Goal: Information Seeking & Learning: Learn about a topic

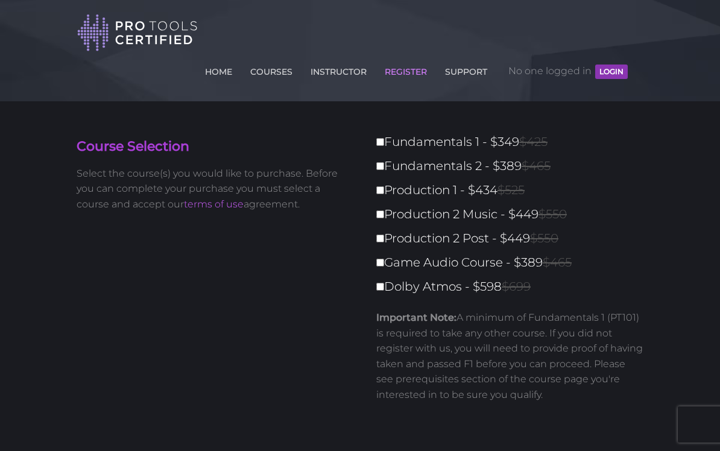
click at [615, 77] on button "LOGIN" at bounding box center [611, 72] width 33 height 14
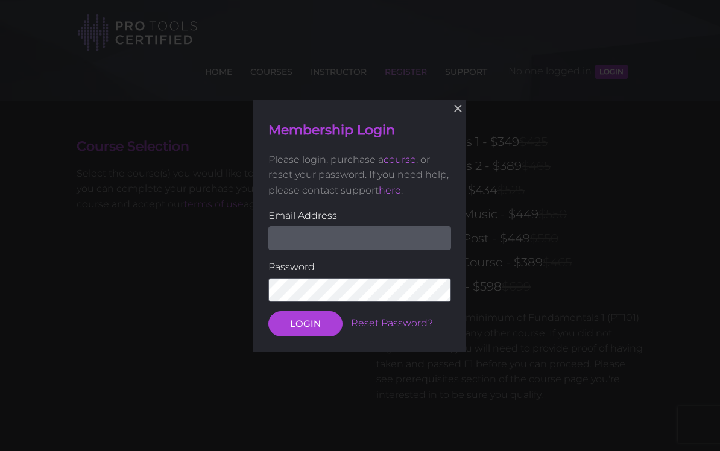
click at [373, 236] on input "email" at bounding box center [359, 238] width 183 height 24
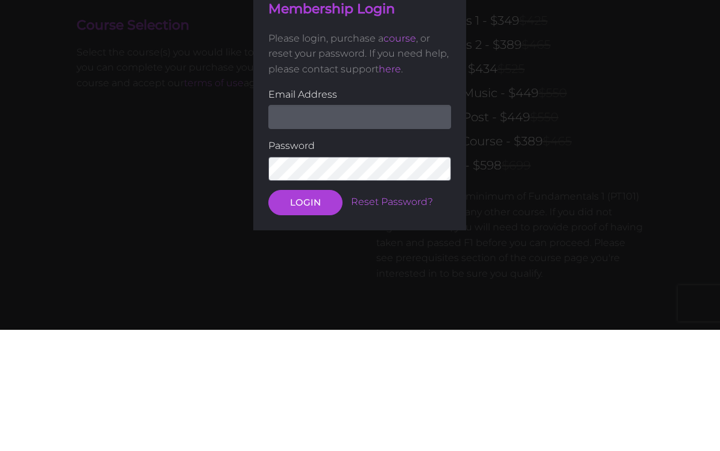
scroll to position [121, 0]
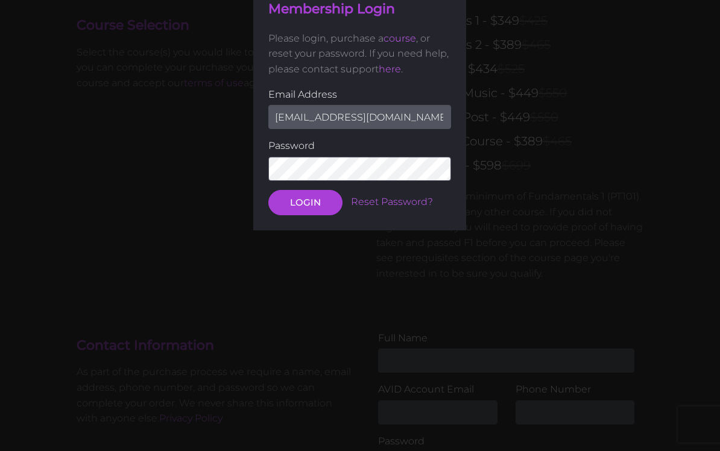
type input "[EMAIL_ADDRESS][DOMAIN_NAME]"
click at [305, 201] on button "LOGIN" at bounding box center [305, 201] width 74 height 25
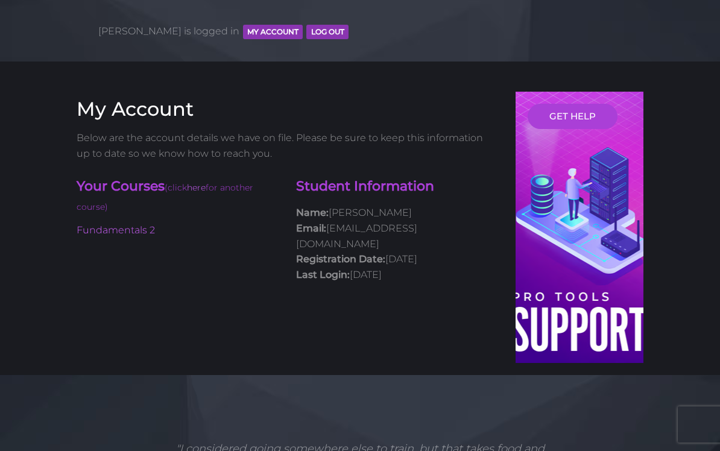
scroll to position [77, 0]
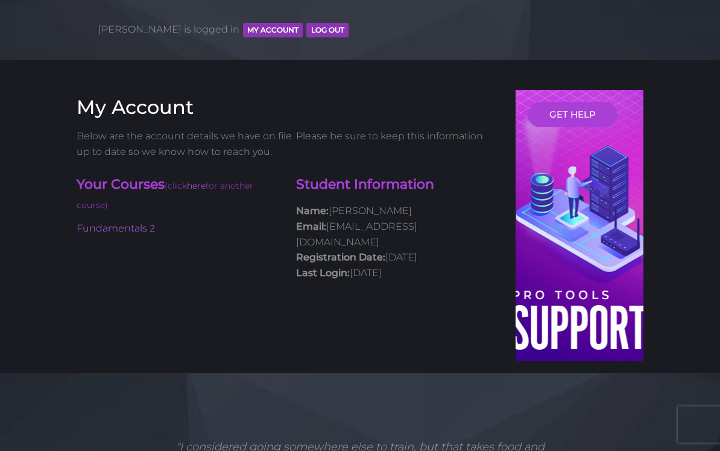
click at [106, 222] on link "Fundamentals 2" at bounding box center [116, 227] width 78 height 11
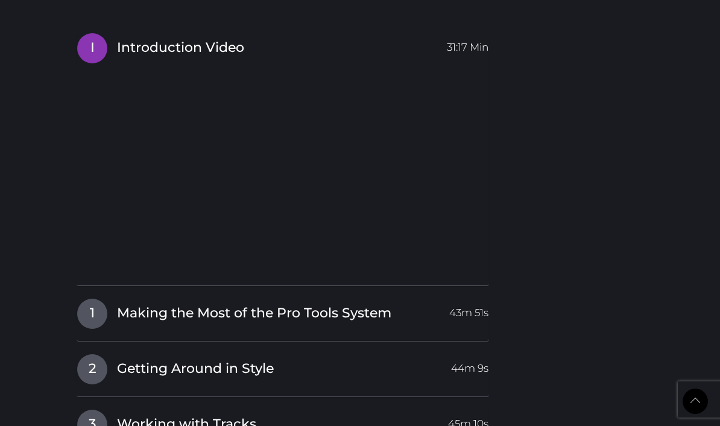
scroll to position [1407, 0]
click at [348, 303] on span "Making the Most of the Pro Tools System" at bounding box center [254, 312] width 274 height 19
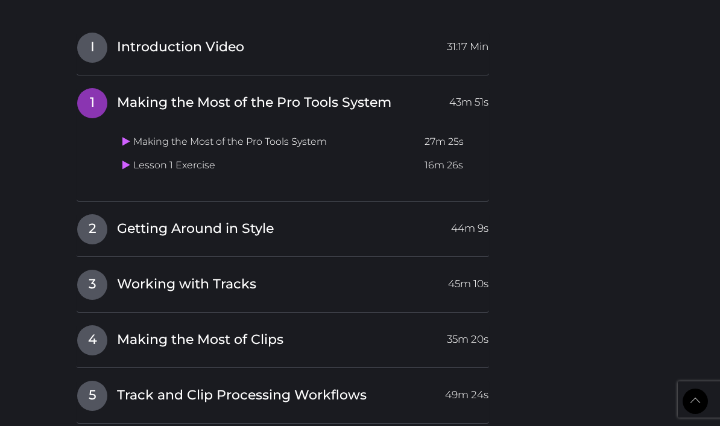
click at [257, 219] on span "Getting Around in Style" at bounding box center [195, 228] width 157 height 19
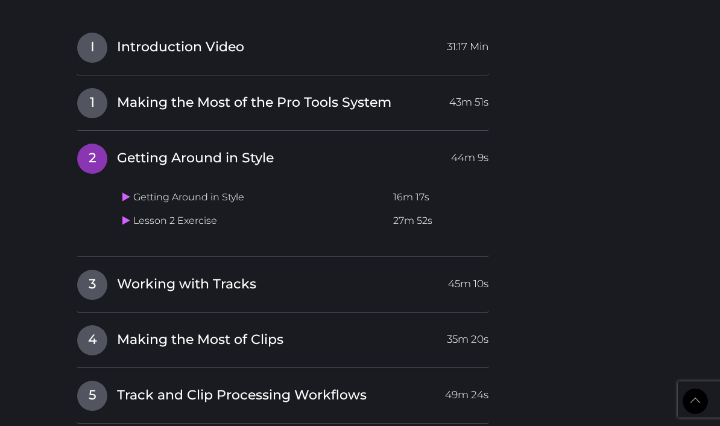
click at [250, 275] on span "Working with Tracks" at bounding box center [186, 284] width 139 height 19
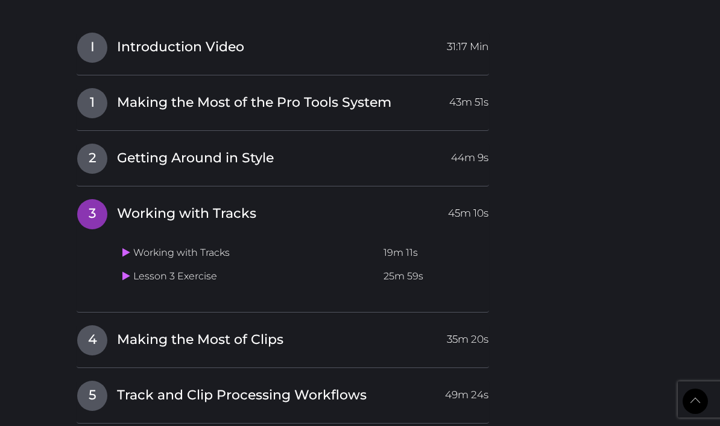
click at [267, 330] on span "Making the Most of Clips" at bounding box center [200, 339] width 166 height 19
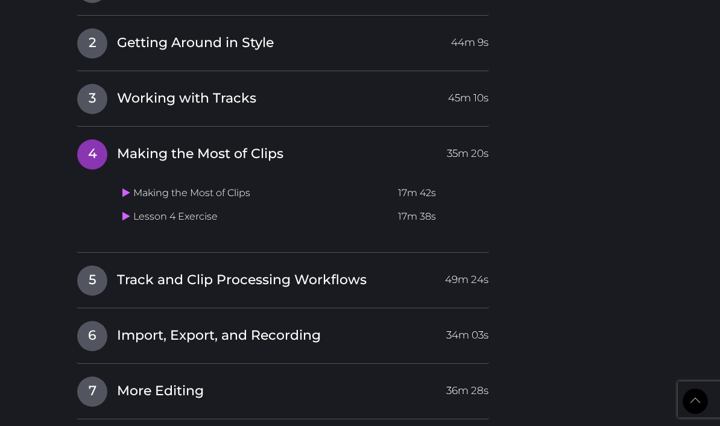
scroll to position [1526, 0]
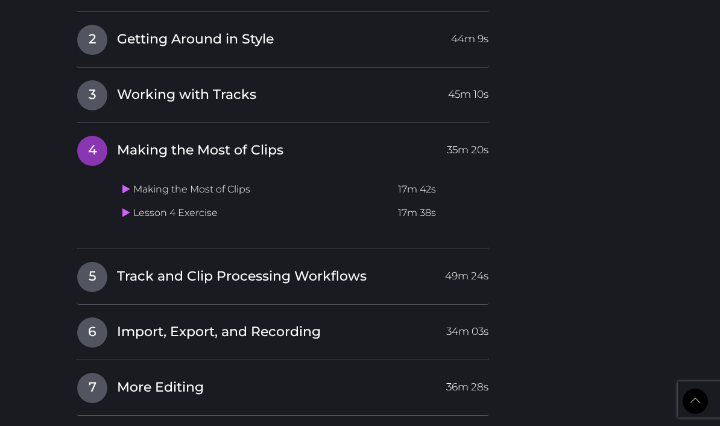
click at [316, 267] on span "Track and Clip Processing Workflows" at bounding box center [242, 276] width 250 height 19
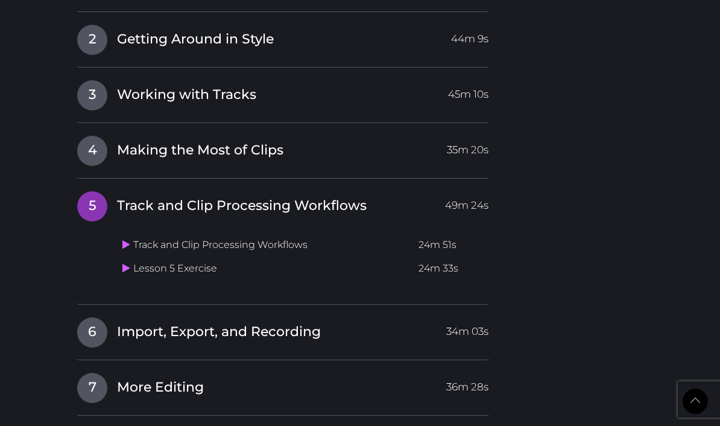
click at [291, 323] on span "Import, Export, and Recording" at bounding box center [219, 332] width 204 height 19
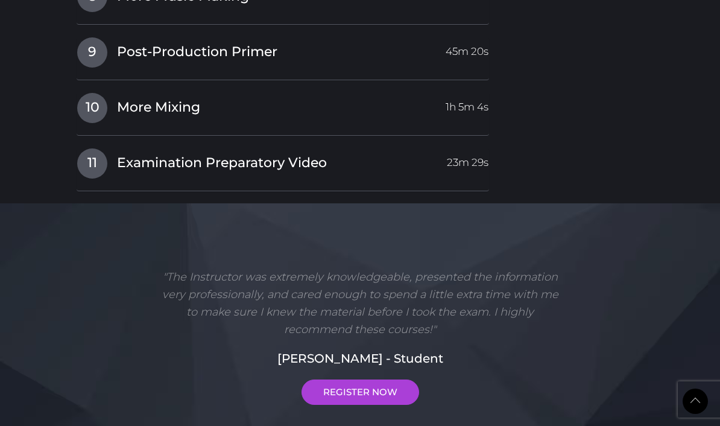
scroll to position [1860, 0]
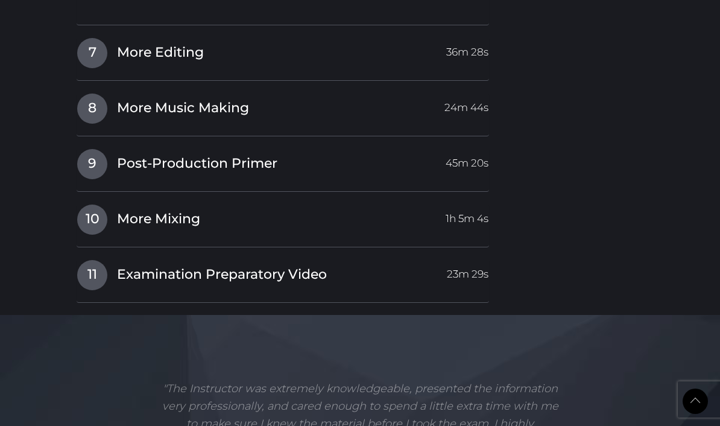
click at [163, 265] on span "Examination Preparatory Video" at bounding box center [222, 274] width 210 height 19
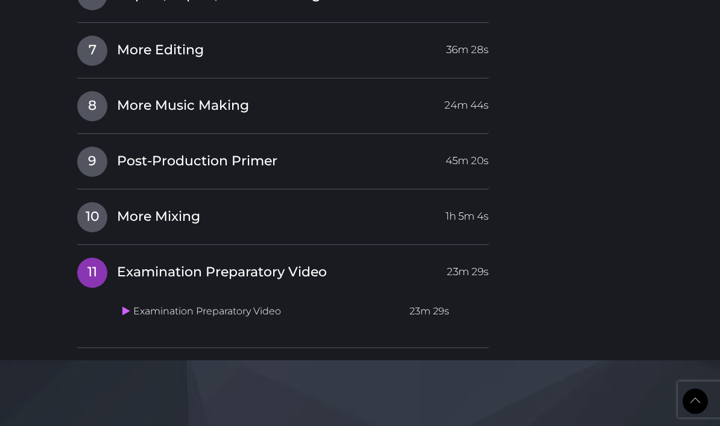
scroll to position [1781, 0]
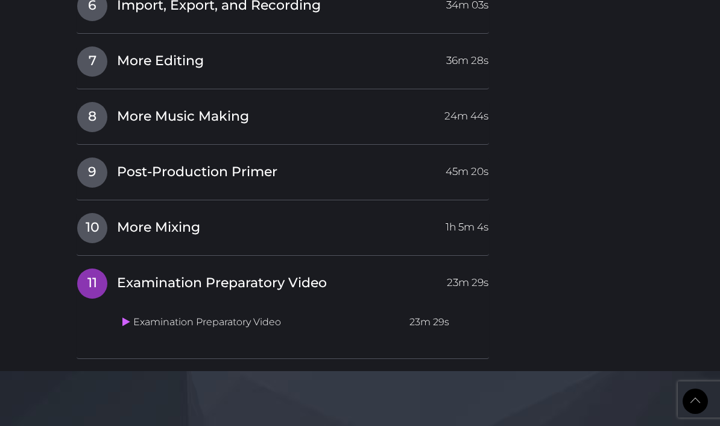
click at [141, 218] on span "More Mixing" at bounding box center [158, 227] width 83 height 19
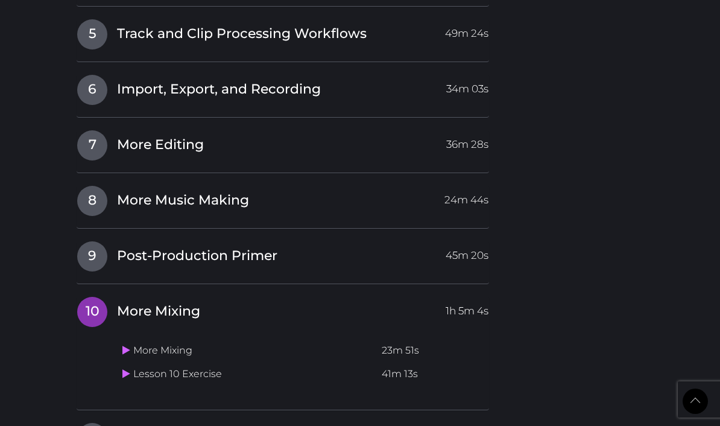
scroll to position [1688, 0]
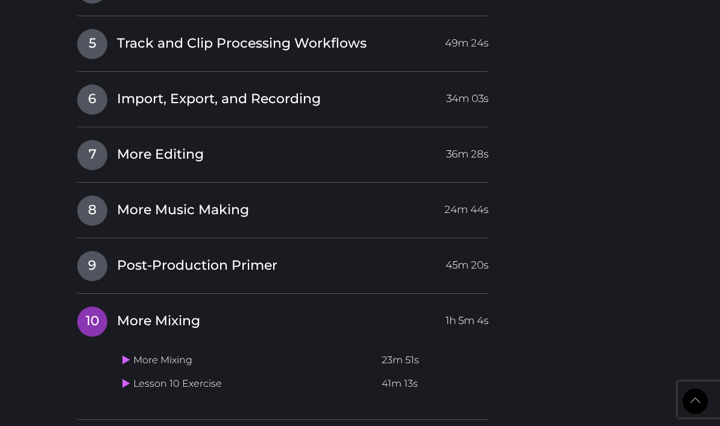
click at [144, 250] on link "9 Post-Production Primer 45m 20s" at bounding box center [283, 262] width 412 height 25
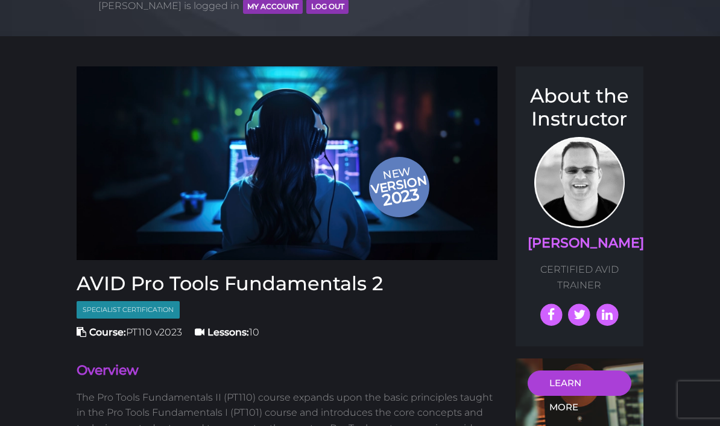
scroll to position [100, 0]
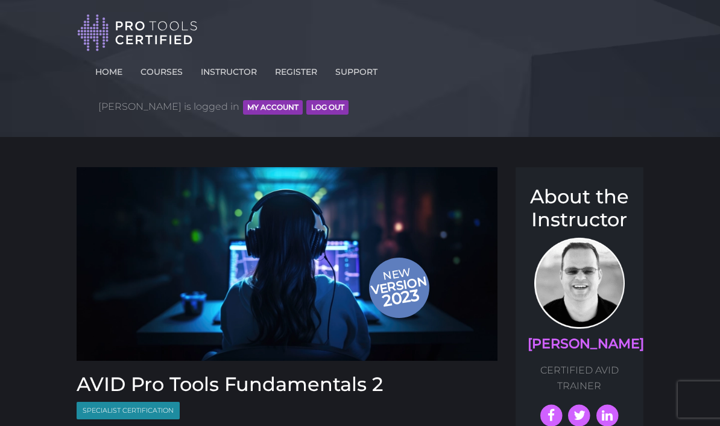
click at [186, 72] on link "COURSES" at bounding box center [161, 69] width 48 height 19
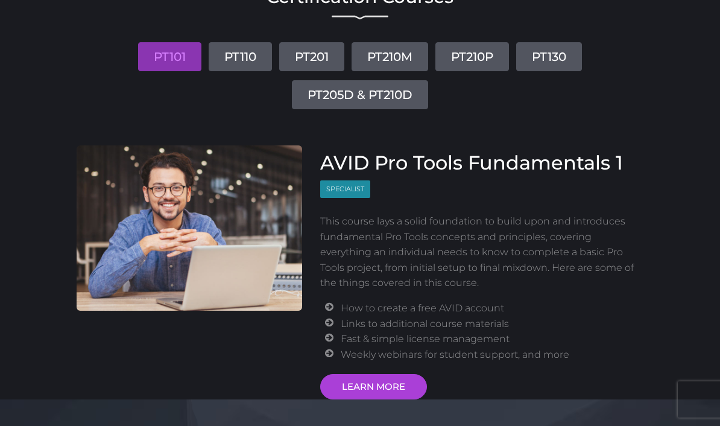
scroll to position [199, 0]
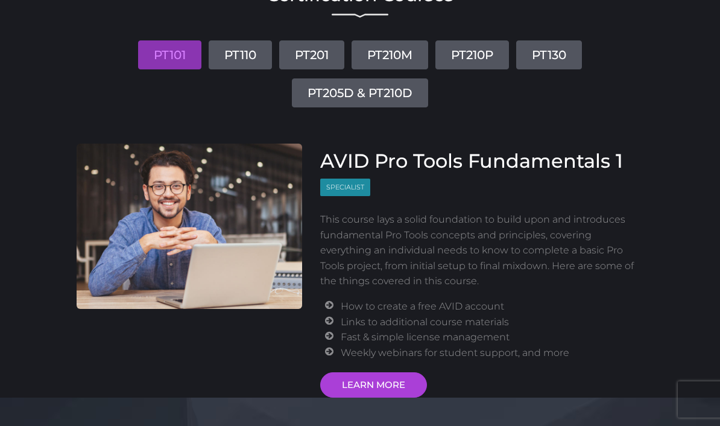
click at [380, 372] on link "LEARN MORE" at bounding box center [373, 384] width 107 height 25
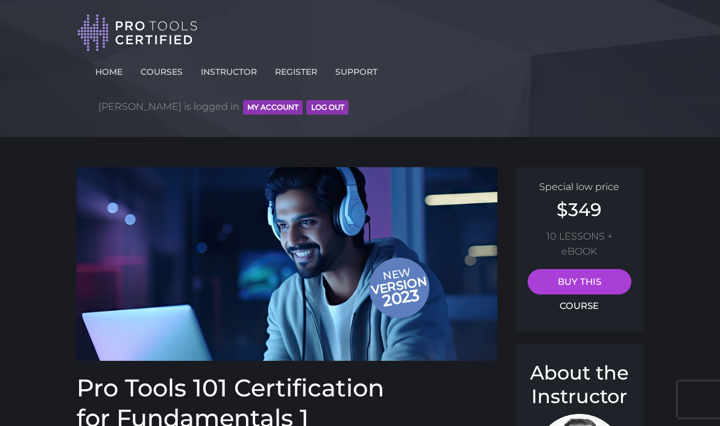
click at [303, 100] on button "MY ACCOUNT" at bounding box center [273, 107] width 60 height 14
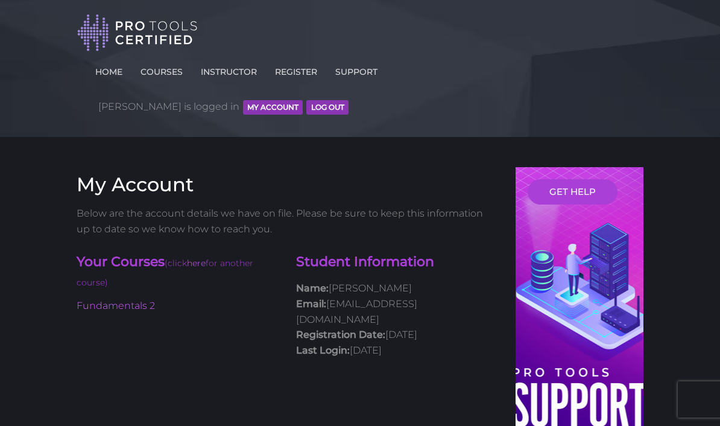
click at [234, 257] on span "(click here for another course)" at bounding box center [165, 272] width 177 height 31
click at [102, 257] on span "(click here for another course)" at bounding box center [165, 272] width 177 height 31
click at [206, 257] on link "here" at bounding box center [196, 262] width 19 height 11
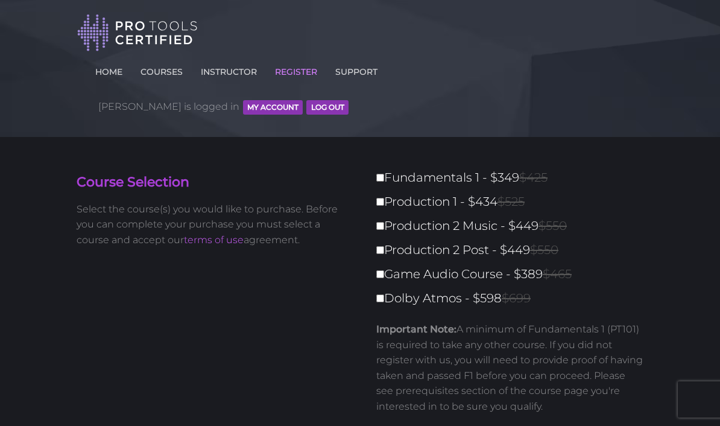
click at [382, 198] on input "Production 1 - $434 $525" at bounding box center [380, 202] width 8 height 8
checkbox input "true"
type input "434"
click at [384, 222] on input "Production 2 Music - $449 $550" at bounding box center [380, 226] width 8 height 8
checkbox input "true"
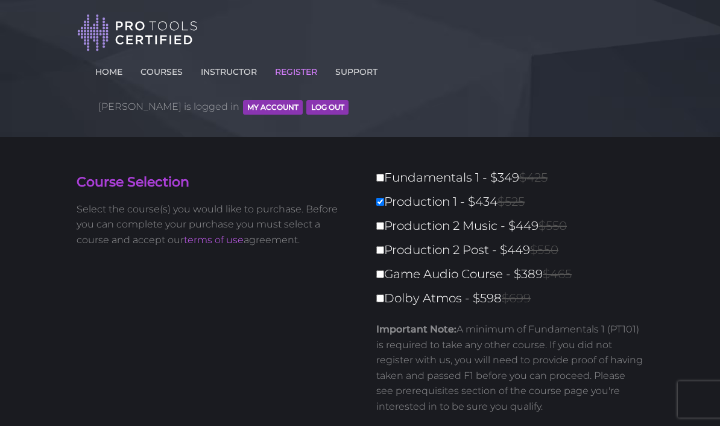
type input "883"
click at [382, 222] on input "Production 2 Music - $449 $550" at bounding box center [380, 226] width 8 height 8
checkbox input "false"
type input "434"
click at [380, 198] on input "Production 1 - $434 $525" at bounding box center [380, 202] width 8 height 8
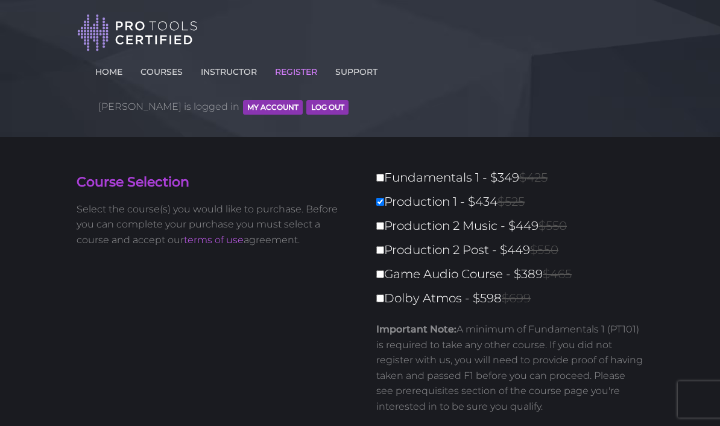
checkbox input "false"
type input "0"
click at [445, 263] on label "Game Audio Course - $389 $465" at bounding box center [513, 273] width 274 height 21
click at [384, 270] on input "Game Audio Course - $389 $465" at bounding box center [380, 274] width 8 height 8
checkbox input "true"
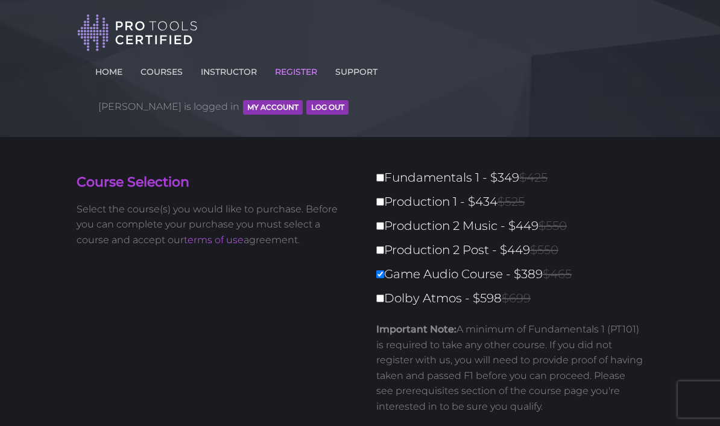
type input "389"
click at [186, 74] on link "COURSES" at bounding box center [161, 69] width 48 height 19
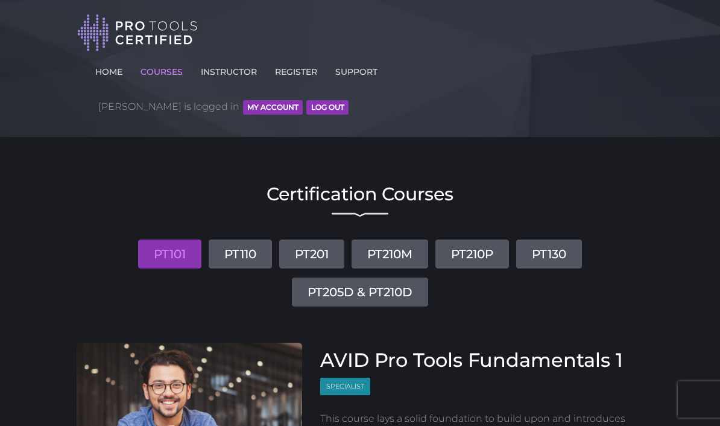
click at [564, 239] on link "PT130" at bounding box center [549, 253] width 66 height 29
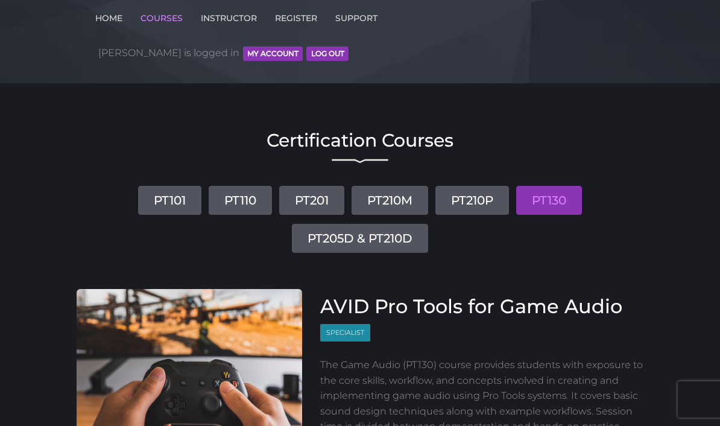
scroll to position [71, 0]
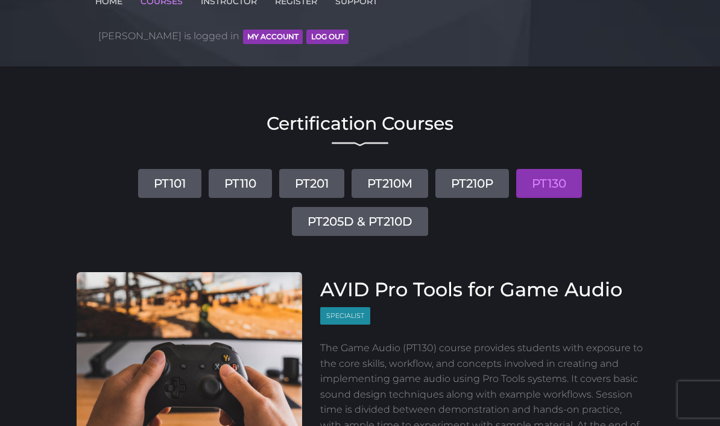
click at [393, 169] on link "PT210M" at bounding box center [389, 183] width 77 height 29
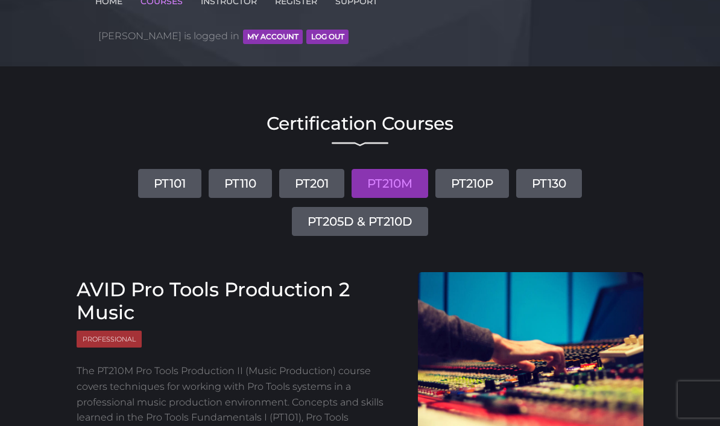
click at [471, 169] on link "PT210P" at bounding box center [472, 183] width 74 height 29
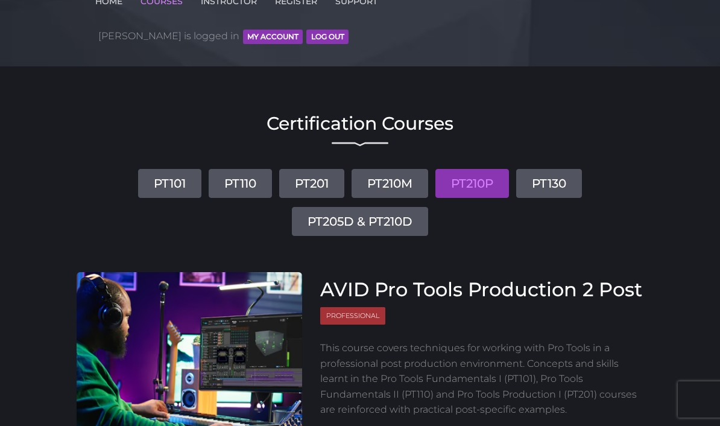
click at [316, 169] on link "PT201" at bounding box center [311, 183] width 65 height 29
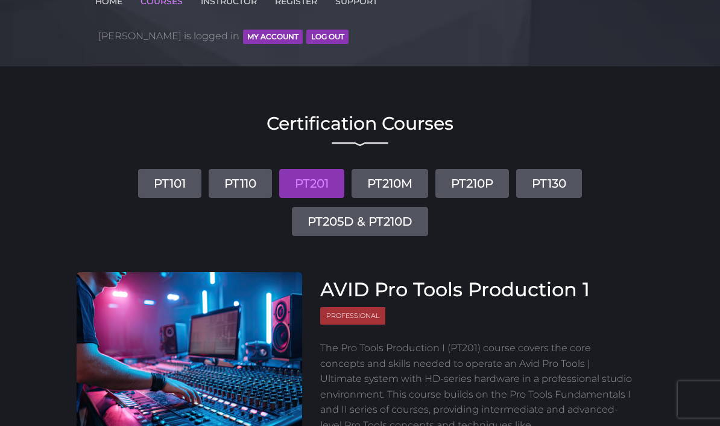
click at [240, 169] on link "PT110" at bounding box center [240, 183] width 63 height 29
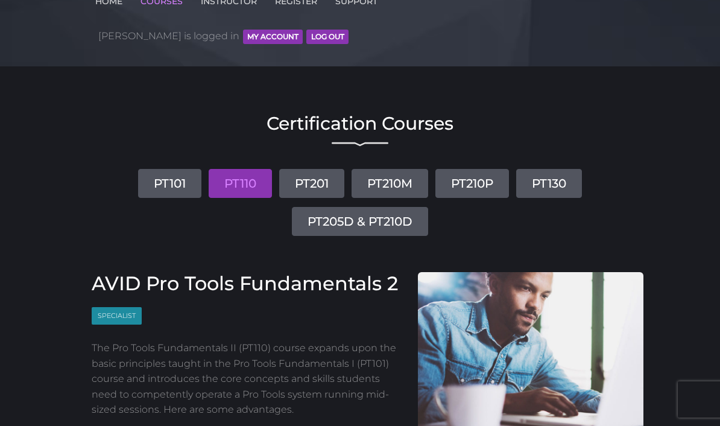
click at [539, 169] on link "PT130" at bounding box center [549, 183] width 66 height 29
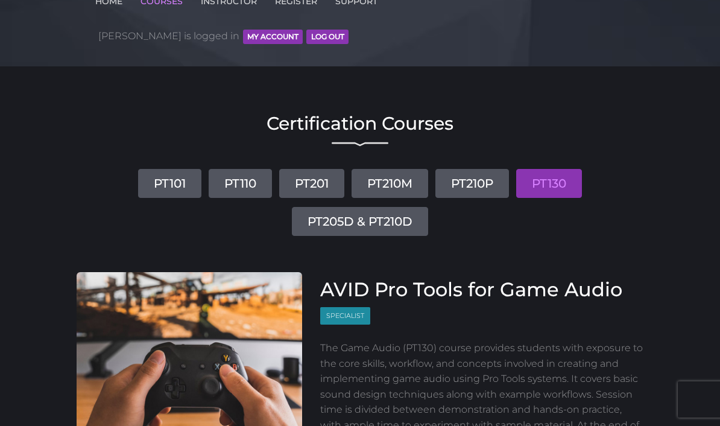
click at [371, 207] on link "PT205D & PT210D" at bounding box center [360, 221] width 136 height 29
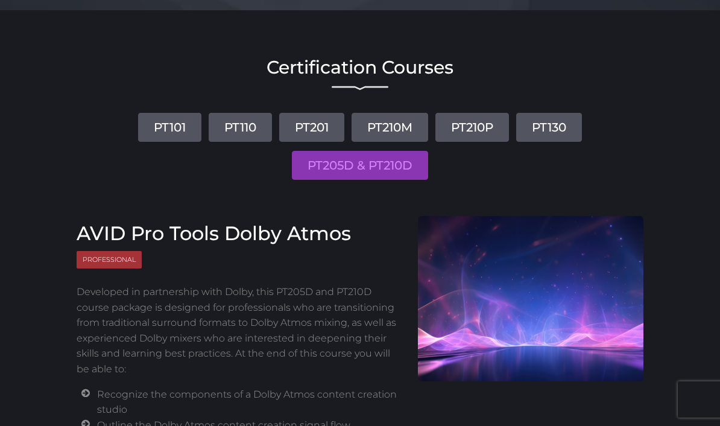
scroll to position [125, 0]
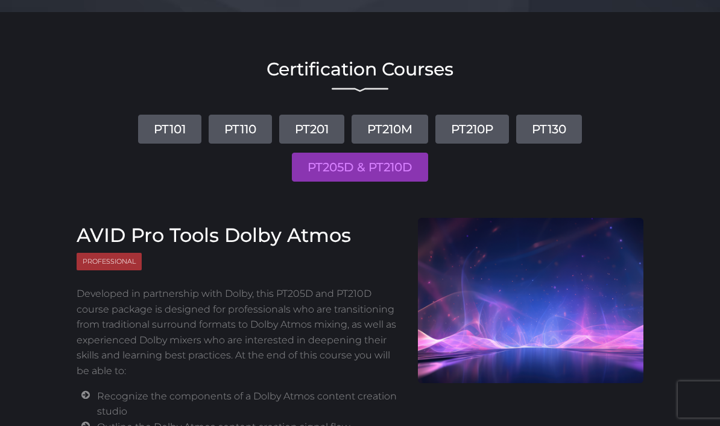
click at [396, 115] on link "PT210M" at bounding box center [389, 129] width 77 height 29
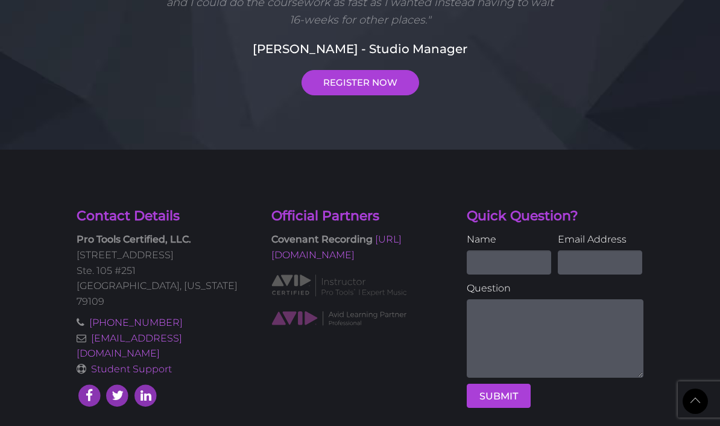
scroll to position [740, 0]
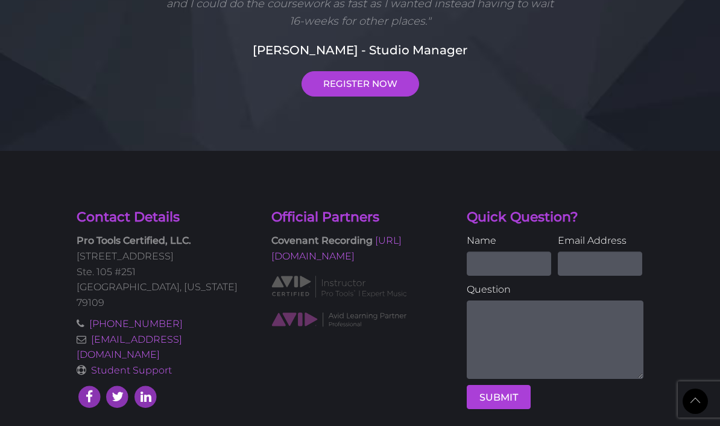
click at [84, 384] on icon at bounding box center [90, 397] width 26 height 26
click at [115, 384] on icon at bounding box center [118, 397] width 26 height 26
click at [145, 384] on icon at bounding box center [146, 397] width 26 height 26
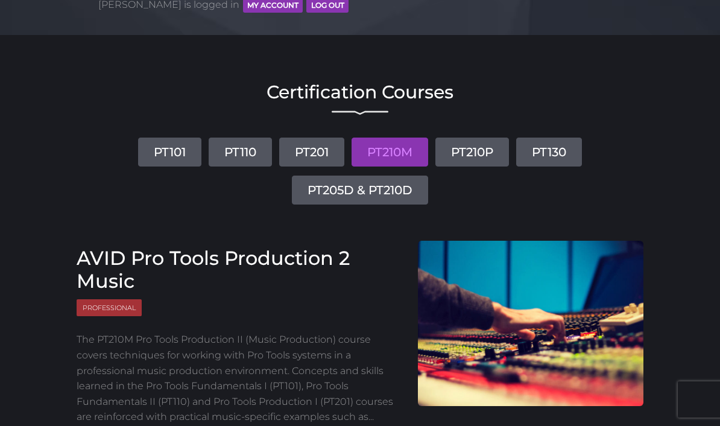
scroll to position [96, 0]
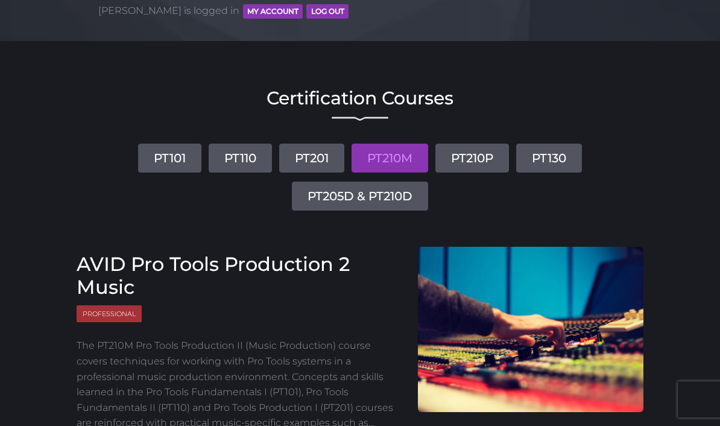
click at [301, 143] on link "PT201" at bounding box center [311, 157] width 65 height 29
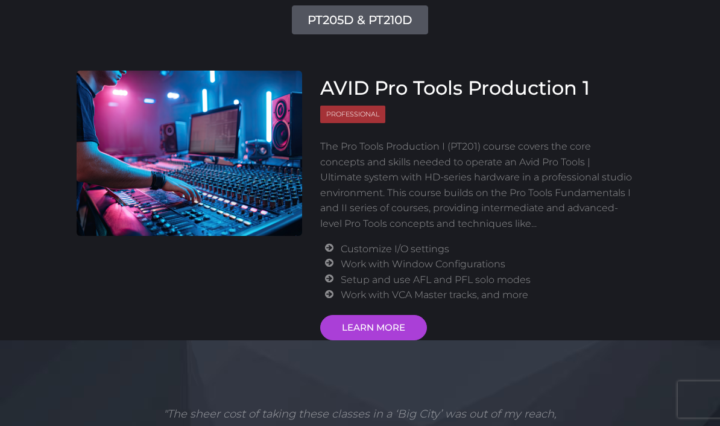
scroll to position [276, 0]
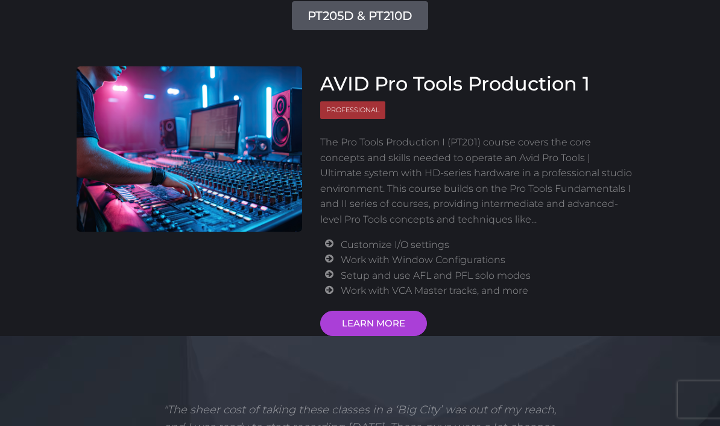
click at [391, 310] on link "LEARN MORE" at bounding box center [373, 322] width 107 height 25
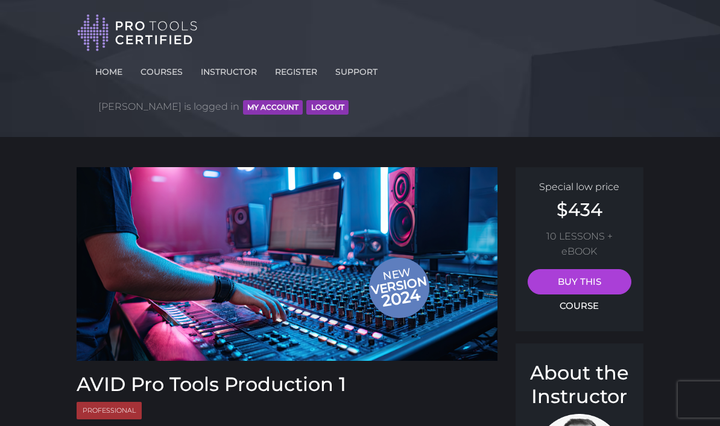
click at [348, 89] on span "Robert is logged in MY ACCOUNT Log Out" at bounding box center [223, 107] width 250 height 36
click at [303, 100] on button "MY ACCOUNT" at bounding box center [273, 107] width 60 height 14
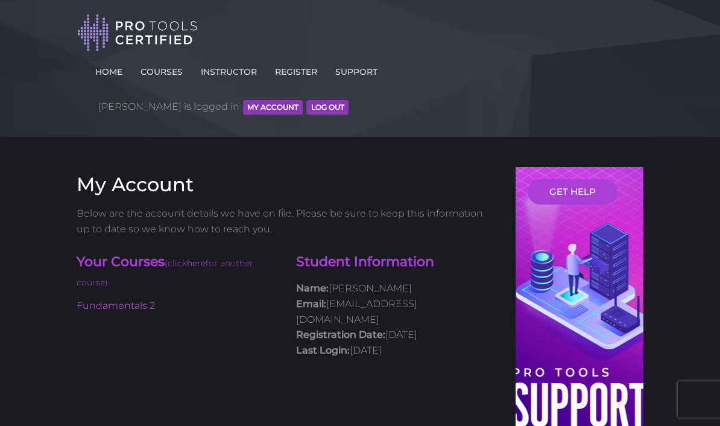
click at [139, 300] on link "Fundamentals 2" at bounding box center [116, 305] width 78 height 11
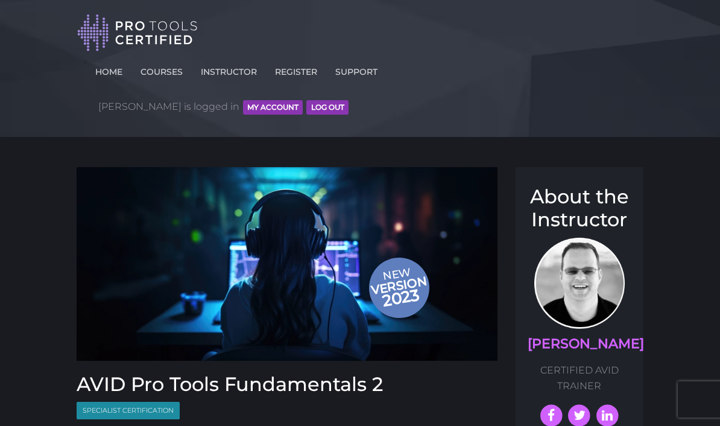
click at [303, 100] on button "MY ACCOUNT" at bounding box center [273, 107] width 60 height 14
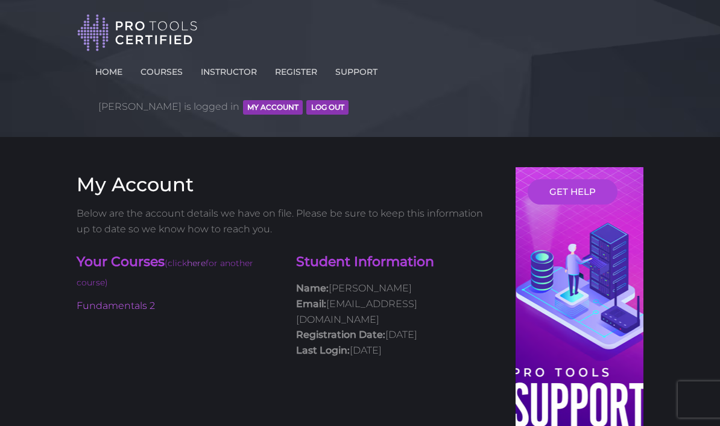
click at [125, 63] on link "HOME" at bounding box center [108, 69] width 33 height 19
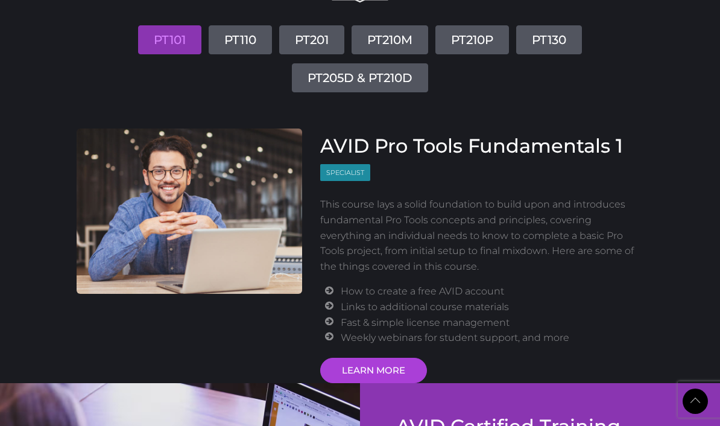
scroll to position [1620, 0]
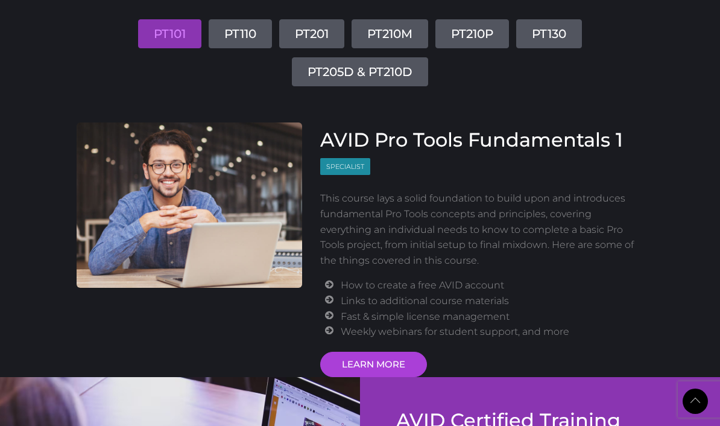
click at [336, 57] on link "PT205D & PT210D" at bounding box center [360, 71] width 136 height 29
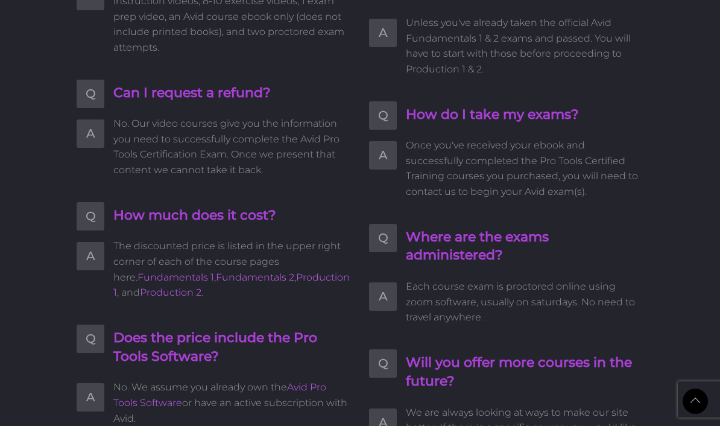
scroll to position [2936, 0]
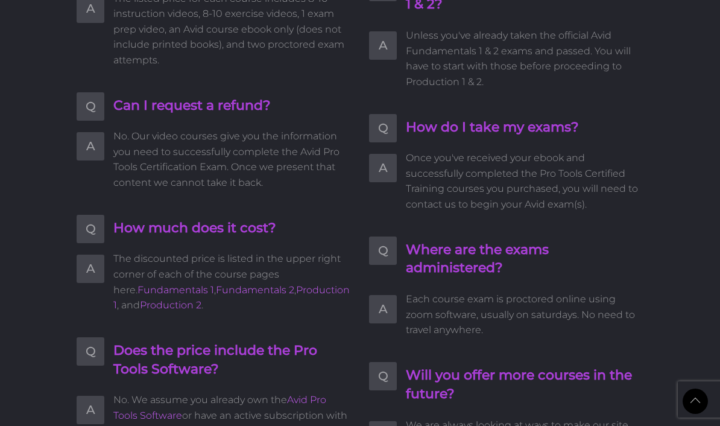
click at [392, 236] on span "Q" at bounding box center [383, 250] width 28 height 28
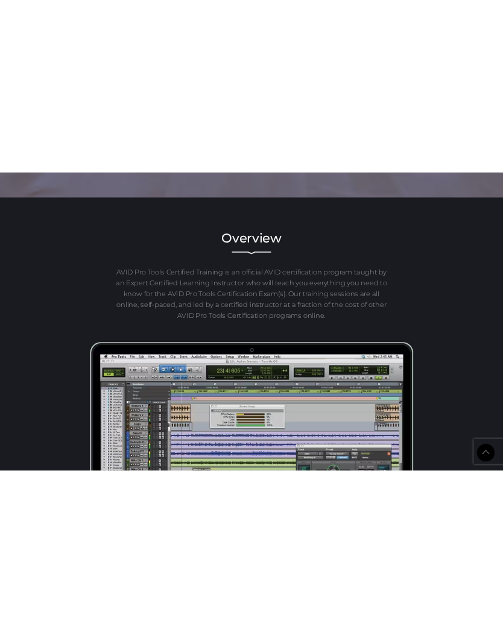
scroll to position [616, 0]
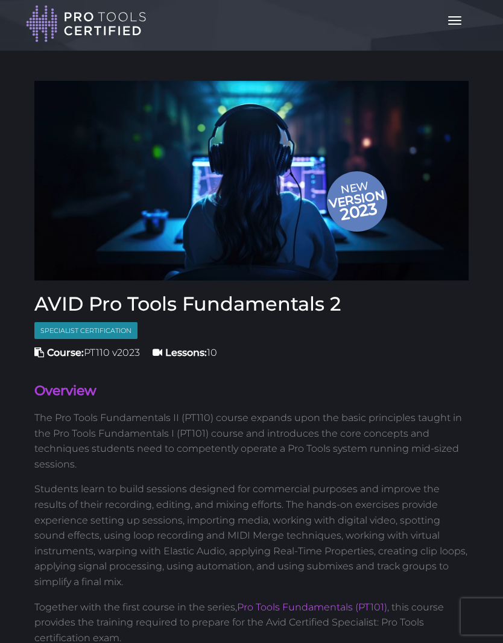
scroll to position [137, 0]
